Goal: Information Seeking & Learning: Learn about a topic

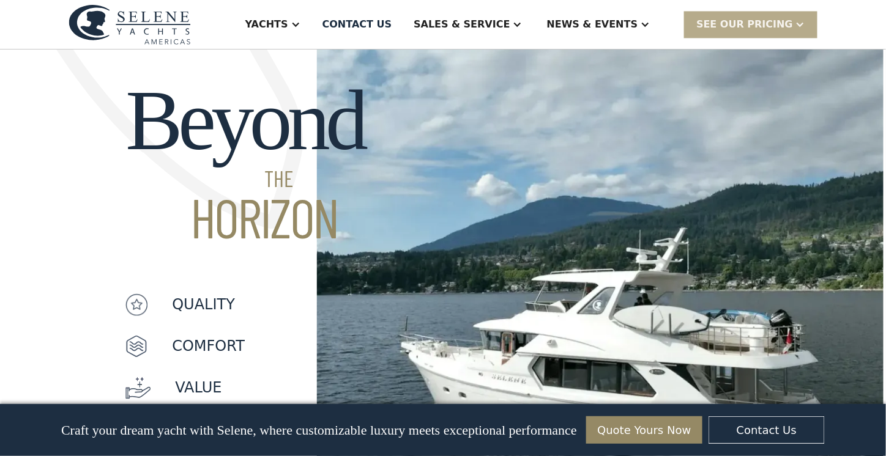
scroll to position [979, 0]
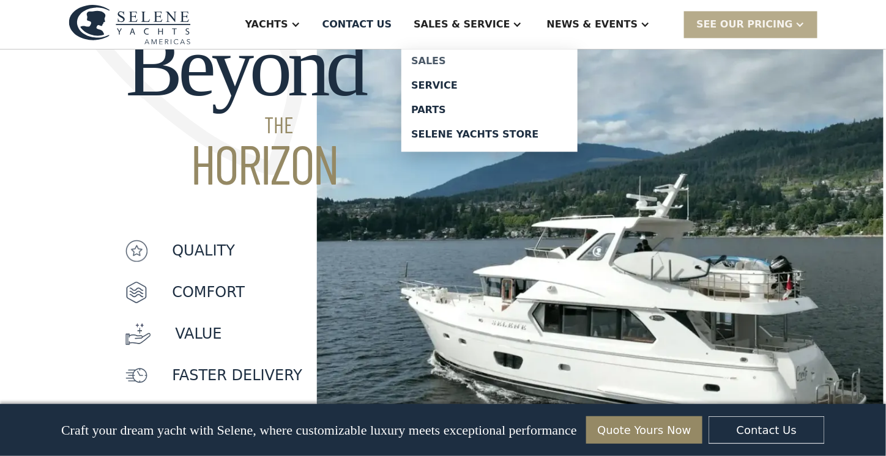
click at [479, 59] on div "Sales" at bounding box center [489, 61] width 157 height 10
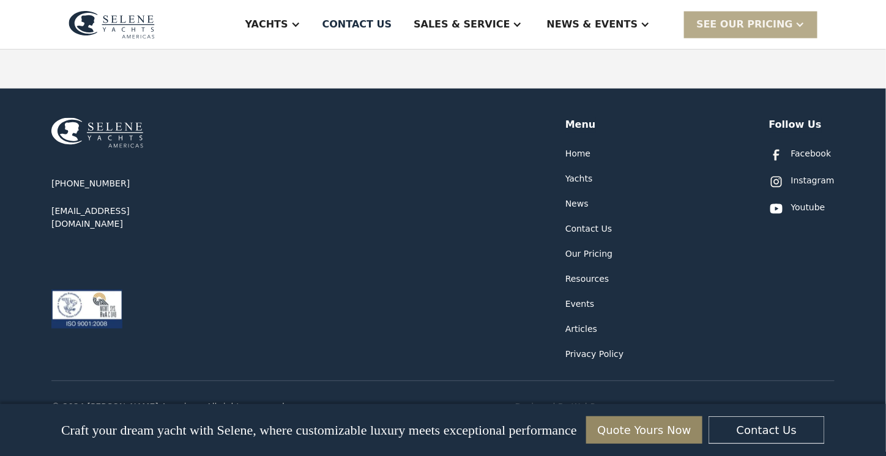
scroll to position [795, 0]
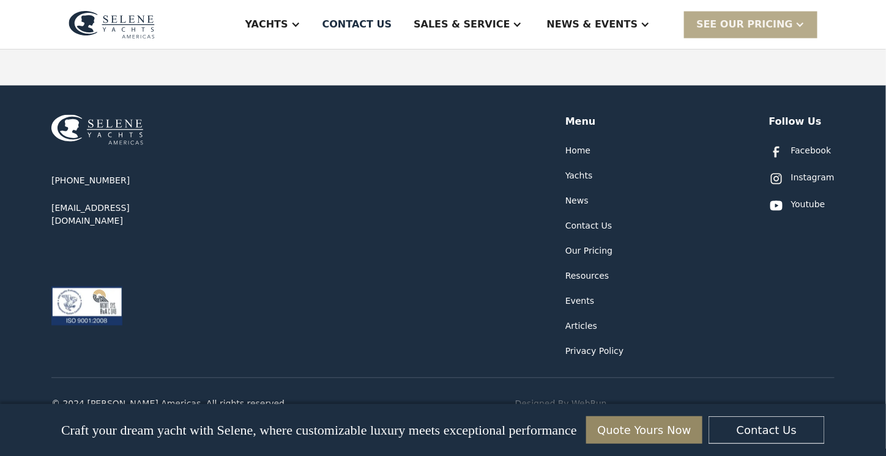
click at [577, 114] on div "Menu" at bounding box center [580, 121] width 31 height 15
click at [571, 169] on div "Yachts" at bounding box center [579, 175] width 28 height 13
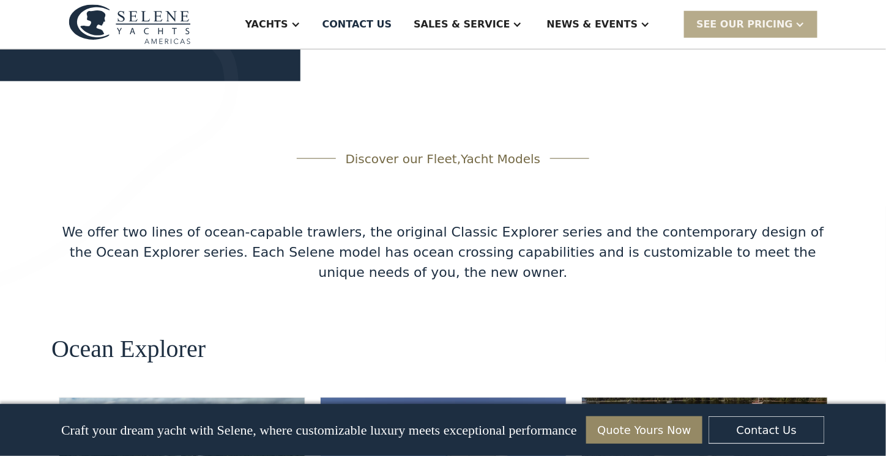
scroll to position [1971, 0]
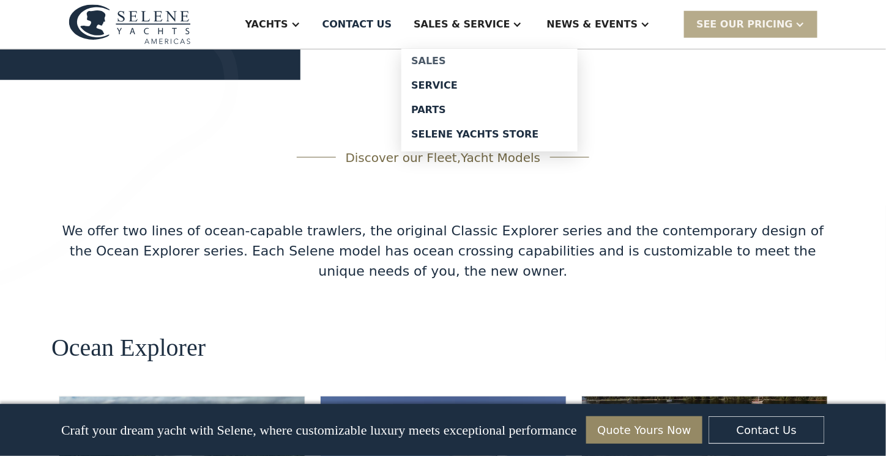
click at [477, 58] on div "Sales" at bounding box center [489, 61] width 157 height 10
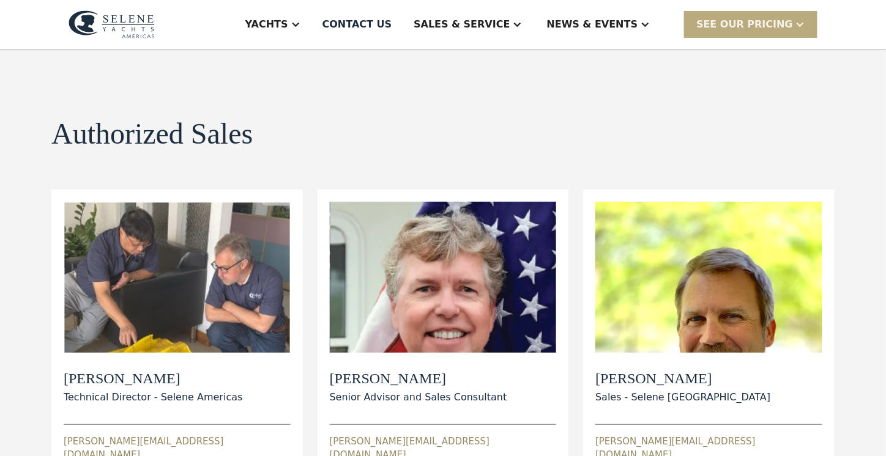
click at [747, 24] on div "SEE Our Pricing" at bounding box center [744, 24] width 97 height 15
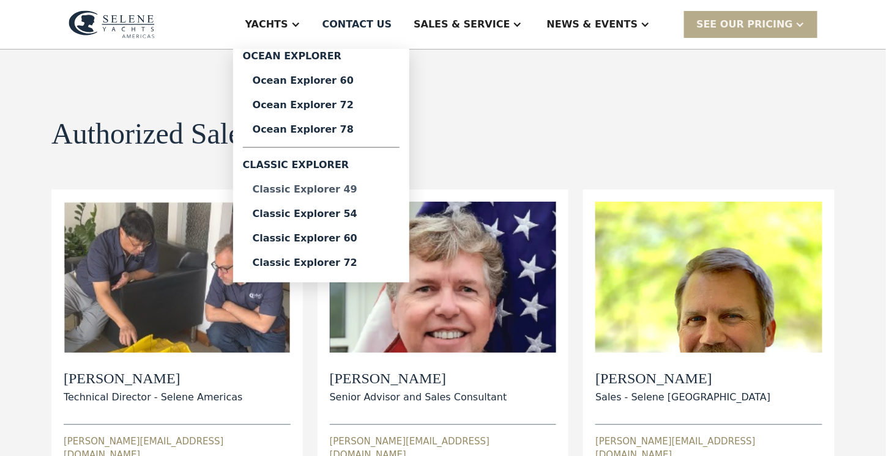
click at [352, 188] on div "Classic Explorer 49" at bounding box center [321, 190] width 137 height 10
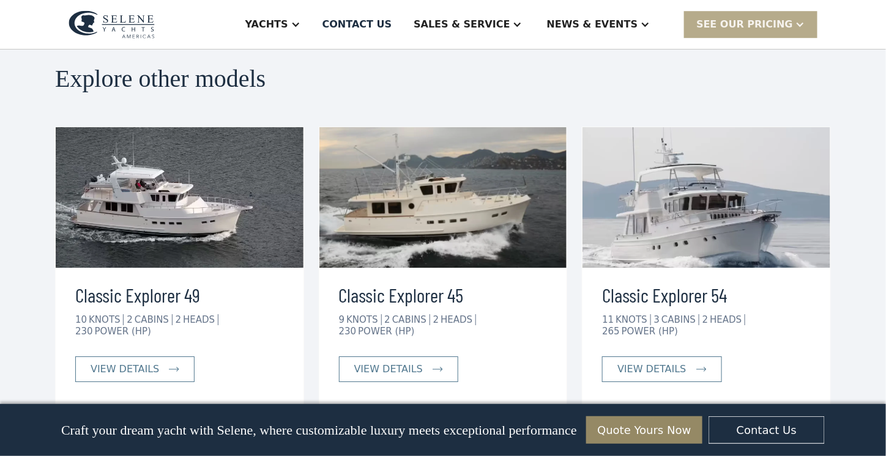
scroll to position [2812, 0]
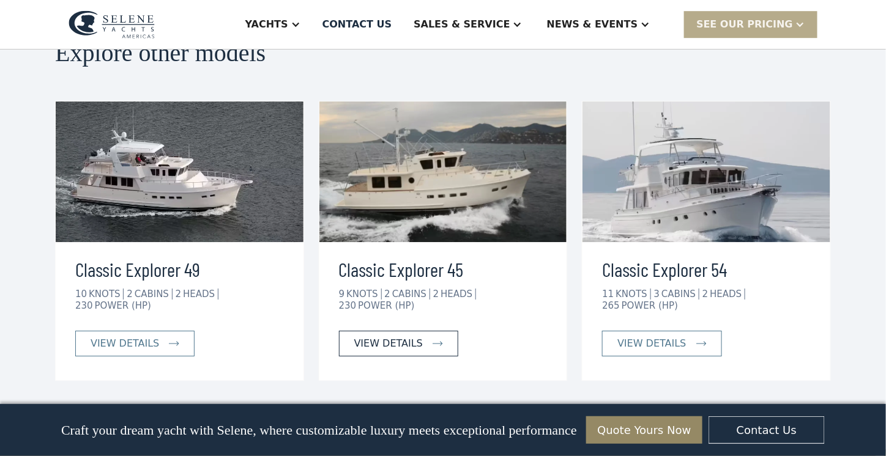
click at [392, 336] on div "view details" at bounding box center [388, 343] width 69 height 15
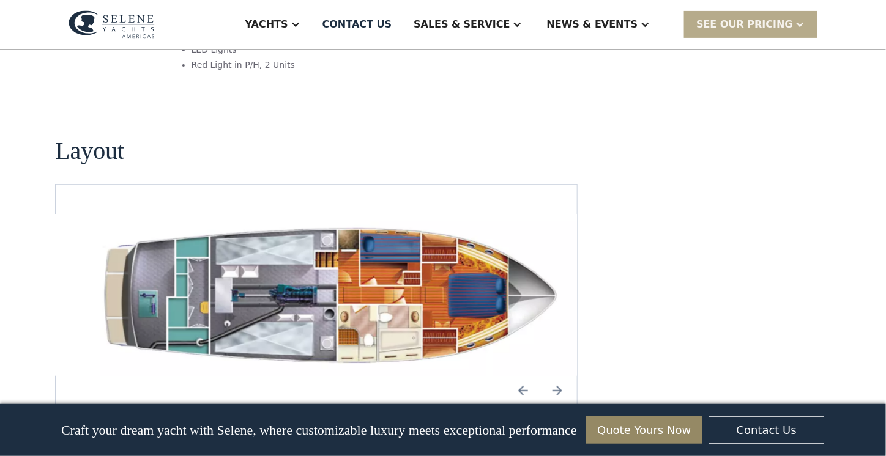
scroll to position [1713, 0]
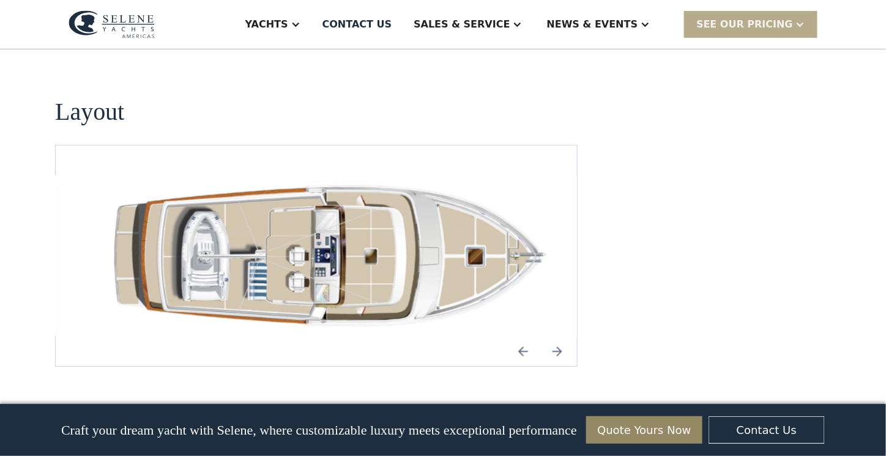
click at [553, 337] on img "Next slide" at bounding box center [557, 351] width 29 height 29
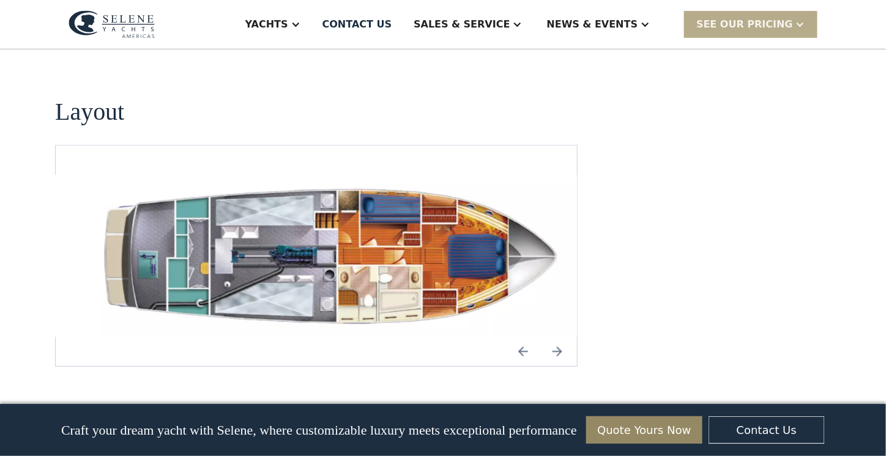
click at [521, 337] on img "Previous slide" at bounding box center [522, 351] width 29 height 29
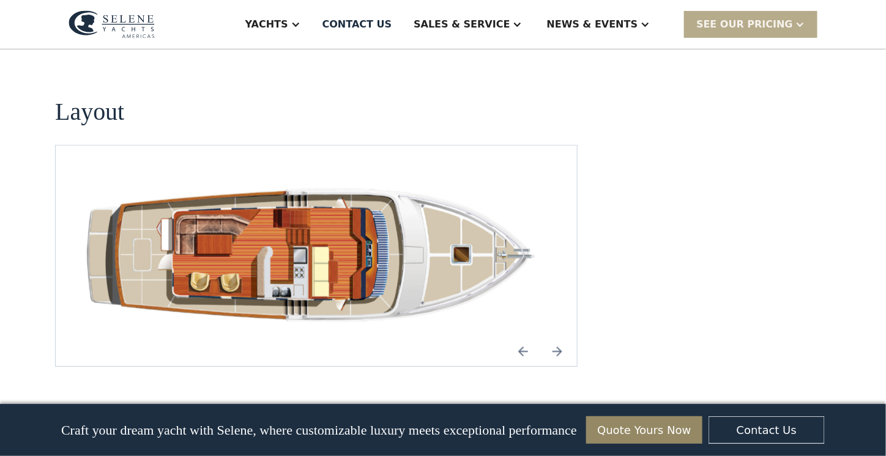
click at [258, 238] on img "open lightbox" at bounding box center [316, 256] width 502 height 162
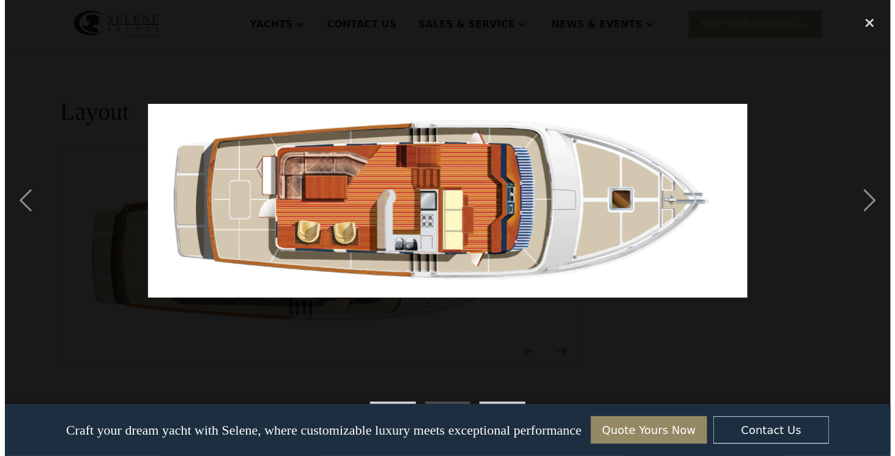
scroll to position [1714, 0]
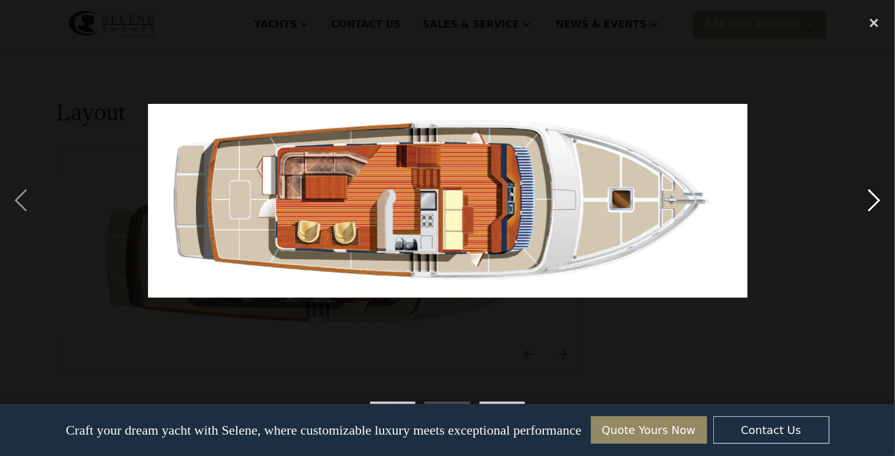
click at [876, 197] on div "next image" at bounding box center [874, 200] width 42 height 383
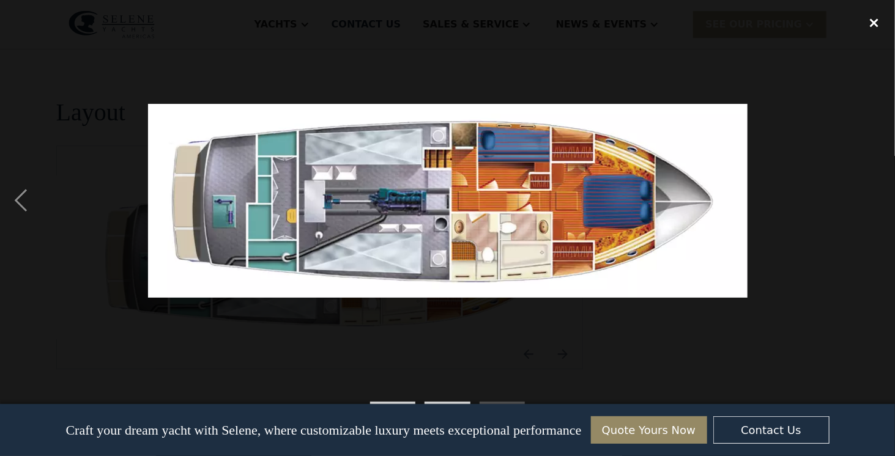
click at [872, 23] on div "close lightbox" at bounding box center [874, 22] width 42 height 27
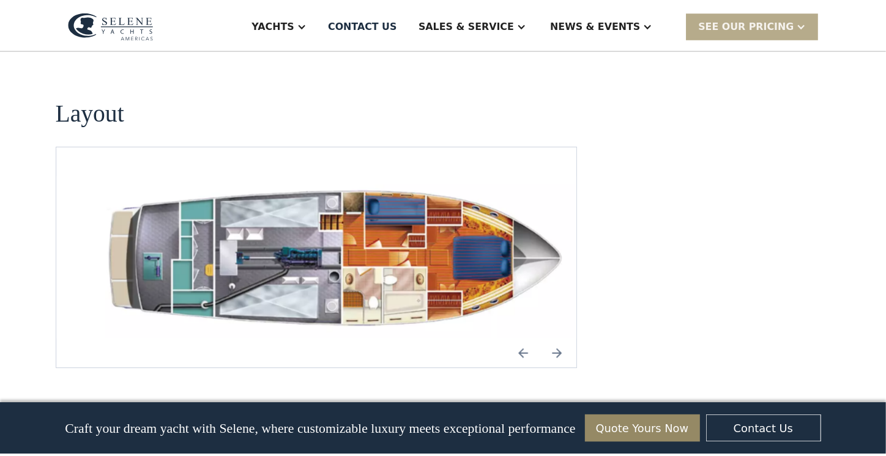
scroll to position [1713, 0]
